Goal: Task Accomplishment & Management: Manage account settings

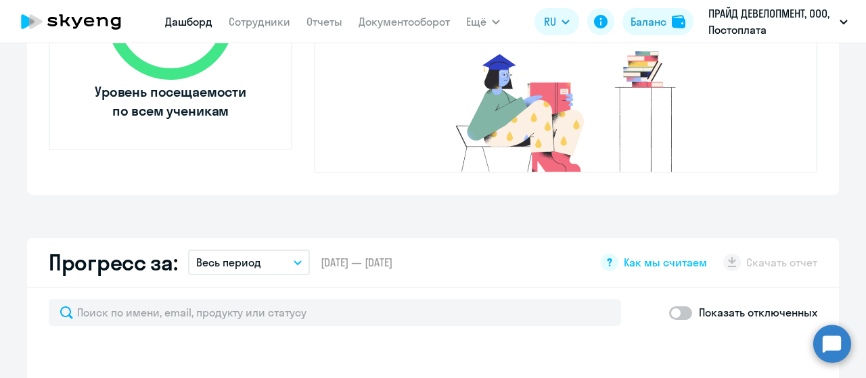
select select "30"
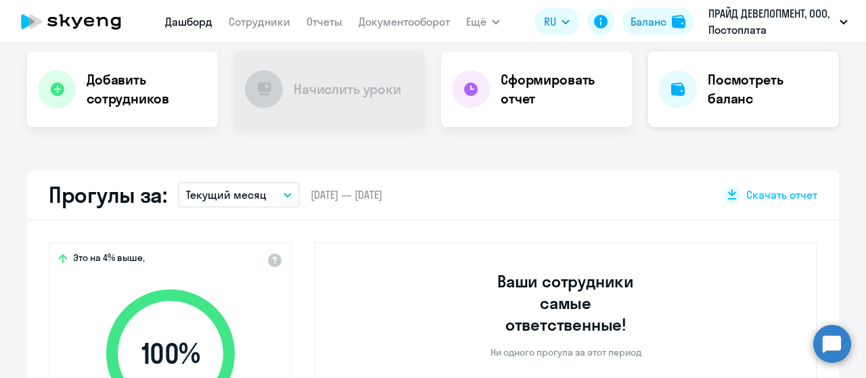
click at [721, 103] on h4 "Посмотреть баланс" at bounding box center [768, 89] width 120 height 38
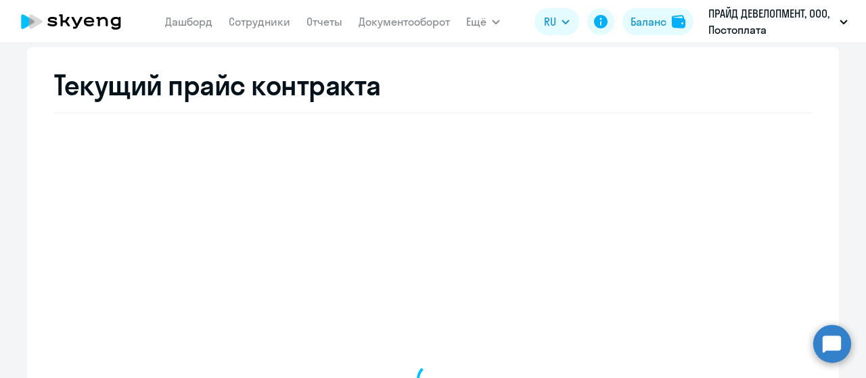
select select "english_adult_not_native_speaker"
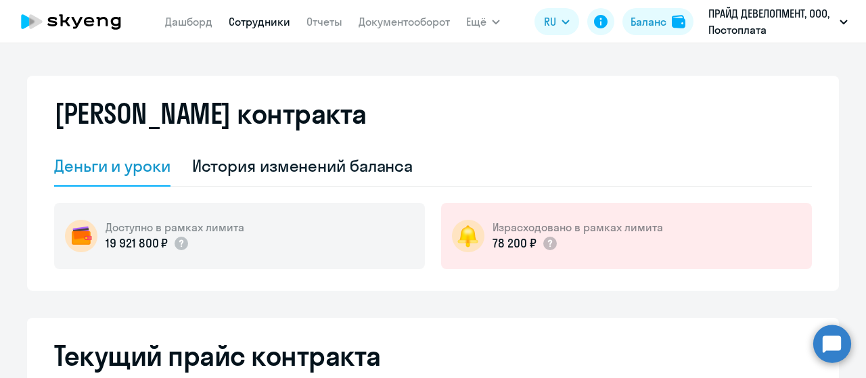
click at [285, 24] on link "Сотрудники" at bounding box center [260, 22] width 62 height 14
select select "30"
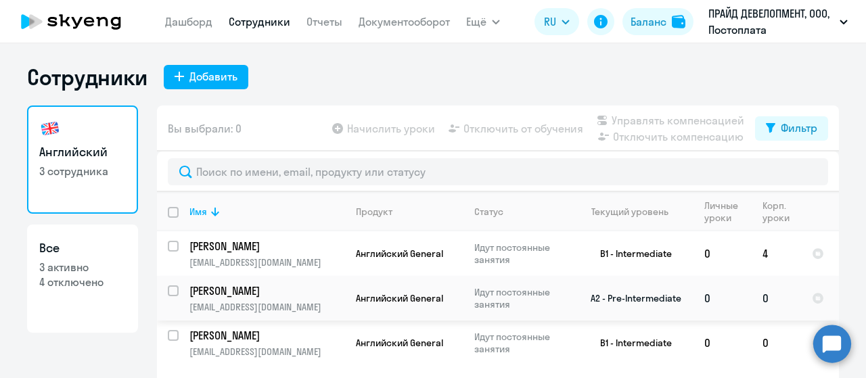
click at [168, 287] on input "select row 12740836" at bounding box center [181, 298] width 27 height 27
checkbox input "true"
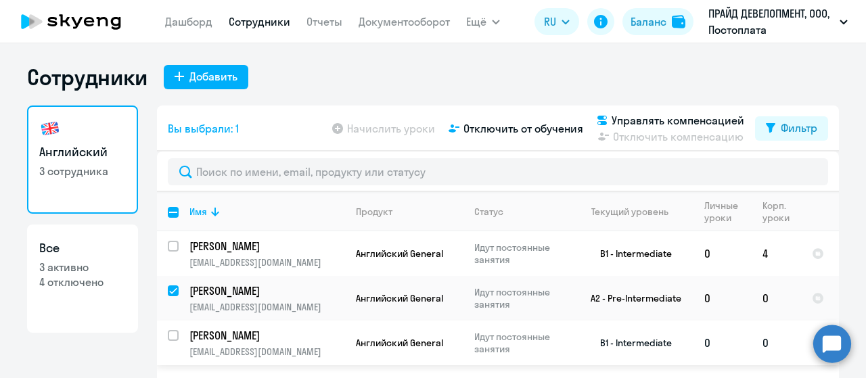
click at [168, 337] on input "select row 38631322" at bounding box center [181, 343] width 27 height 27
click at [168, 336] on input "deselect row 38631322" at bounding box center [181, 343] width 27 height 27
checkbox input "false"
click at [179, 290] on td "[PERSON_NAME] [PERSON_NAME][EMAIL_ADDRESS][DOMAIN_NAME]" at bounding box center [262, 298] width 166 height 45
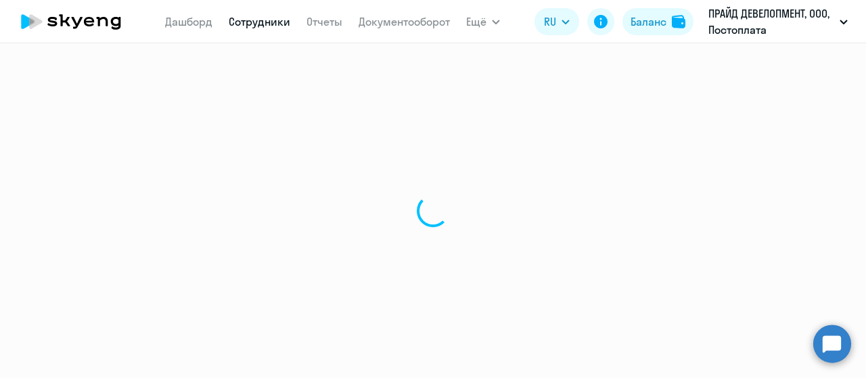
select select "english"
select select "30"
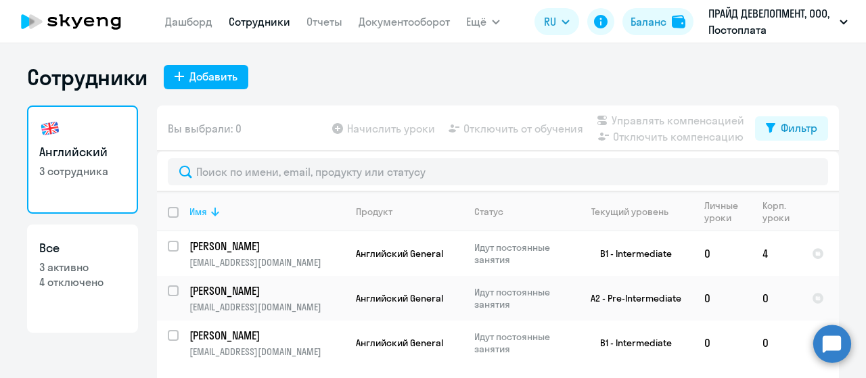
scroll to position [54, 0]
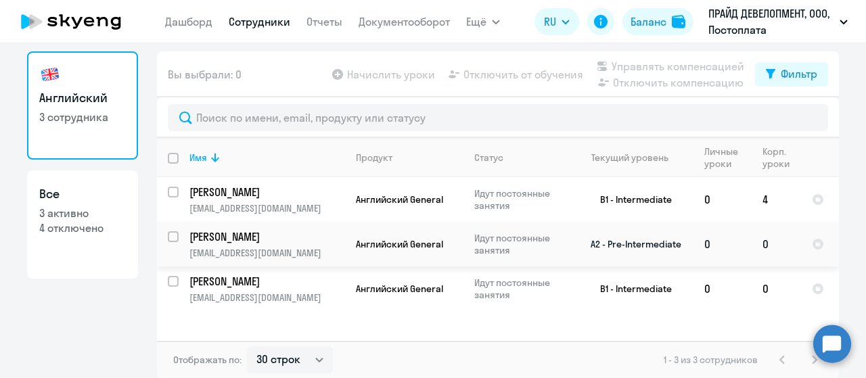
click at [161, 239] on div at bounding box center [174, 237] width 32 height 32
checkbox input "true"
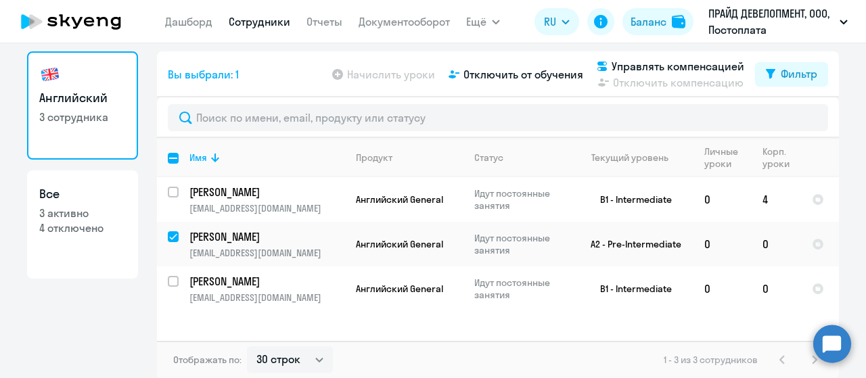
click at [348, 78] on app-table-action-button "Начислить уроки" at bounding box center [382, 74] width 106 height 16
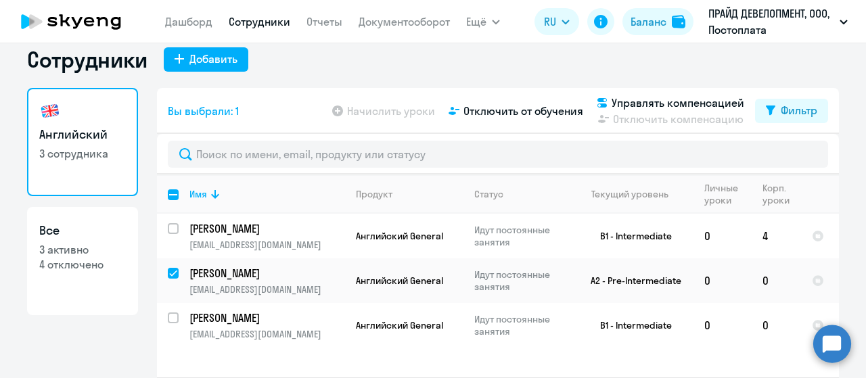
scroll to position [0, 0]
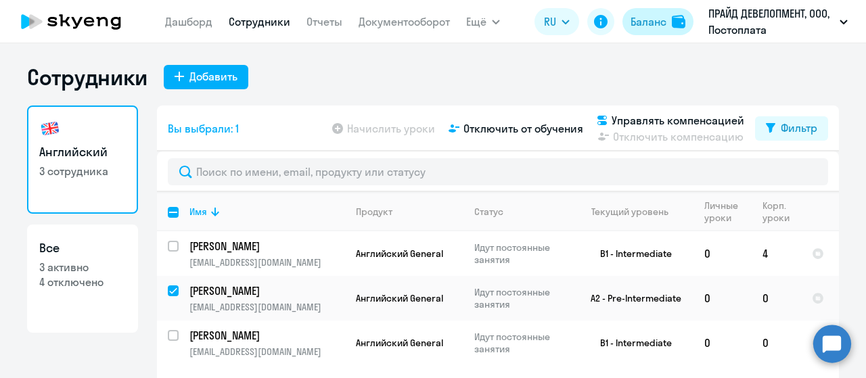
click at [673, 26] on img at bounding box center [679, 22] width 14 height 14
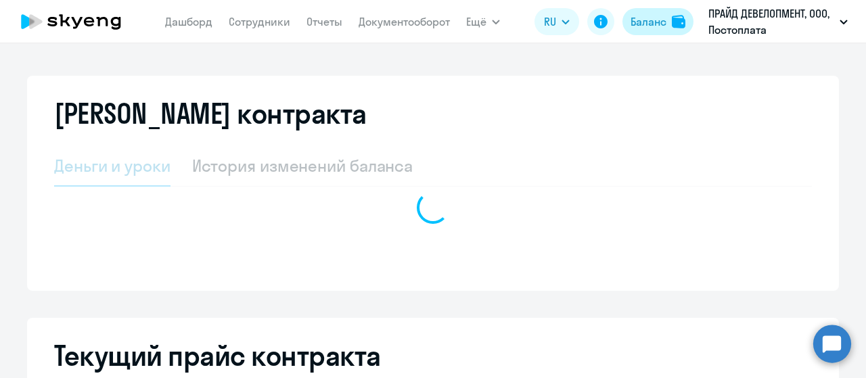
select select "english_adult_not_native_speaker"
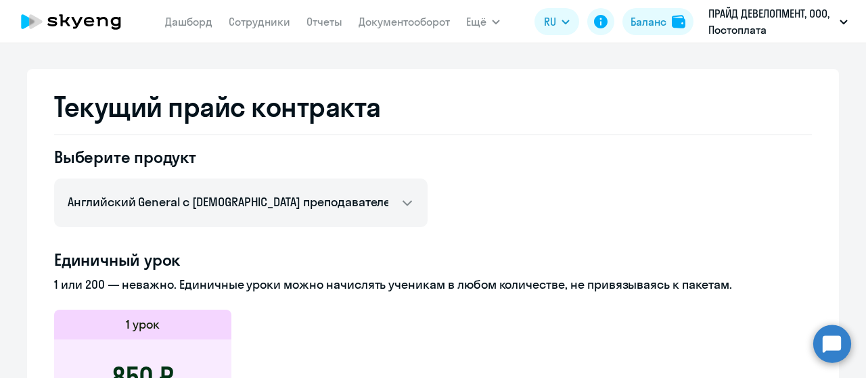
scroll to position [271, 0]
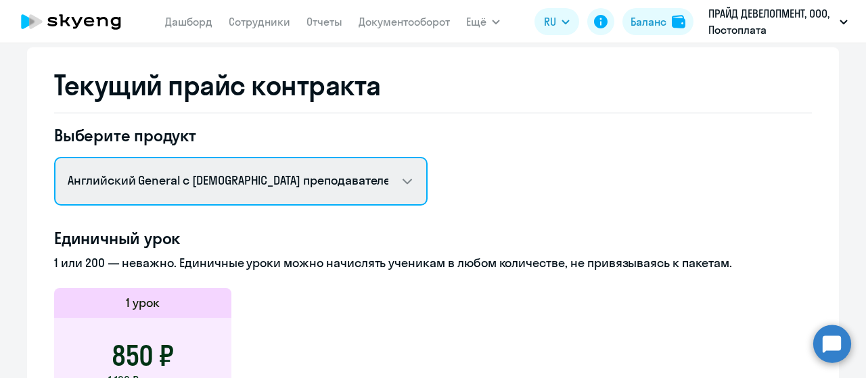
click at [396, 175] on select "Английский General с [DEMOGRAPHIC_DATA] преподавателем" at bounding box center [240, 181] width 373 height 49
click at [54, 157] on select "Английский General с [DEMOGRAPHIC_DATA] преподавателем" at bounding box center [240, 181] width 373 height 49
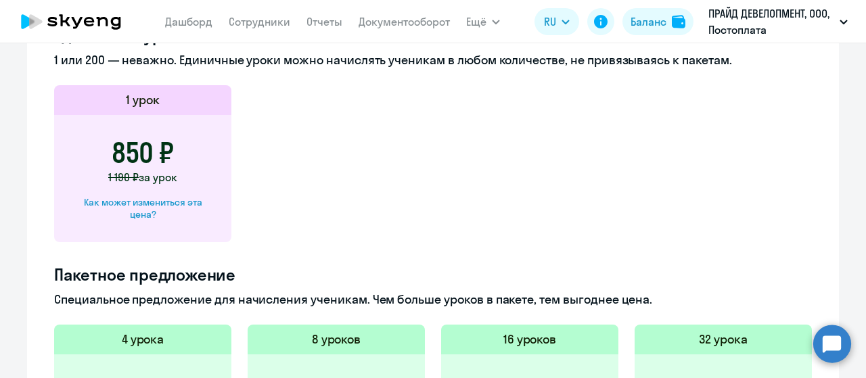
click at [166, 191] on div "850 ₽ 1 190 ₽ за урок Как может измениться эта цена?" at bounding box center [142, 178] width 177 height 127
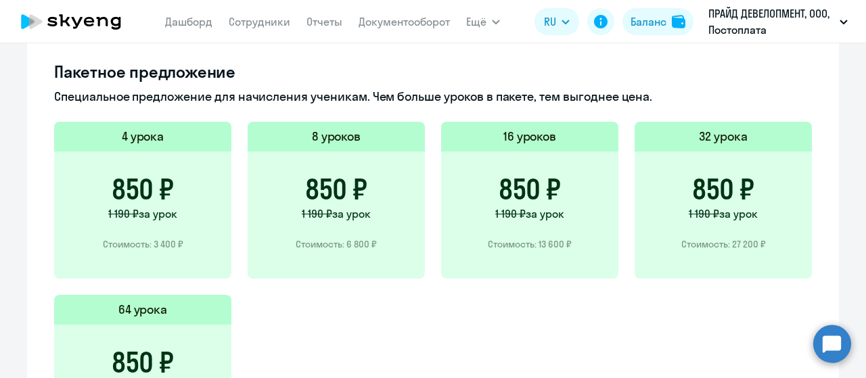
click at [168, 212] on span "за урок" at bounding box center [158, 214] width 39 height 14
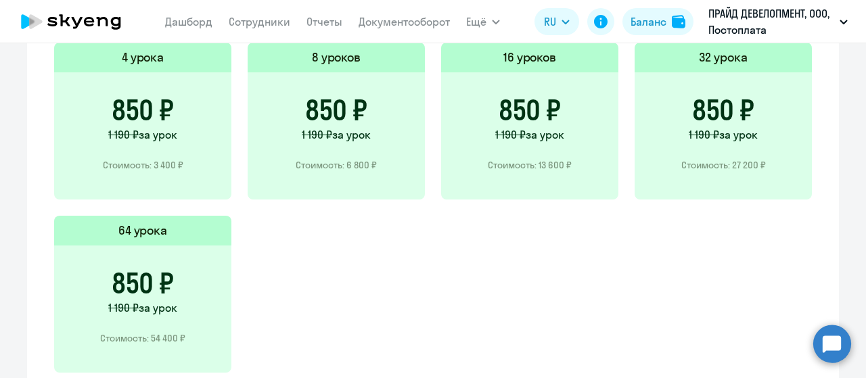
scroll to position [833, 0]
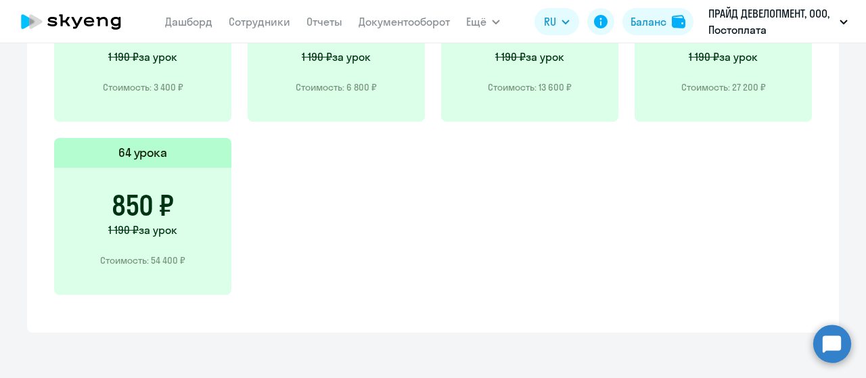
click at [168, 223] on span "за урок" at bounding box center [158, 230] width 39 height 14
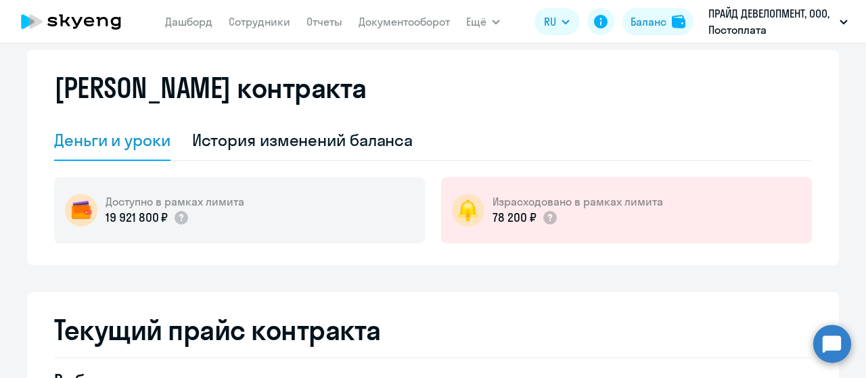
scroll to position [0, 0]
